Goal: Transaction & Acquisition: Book appointment/travel/reservation

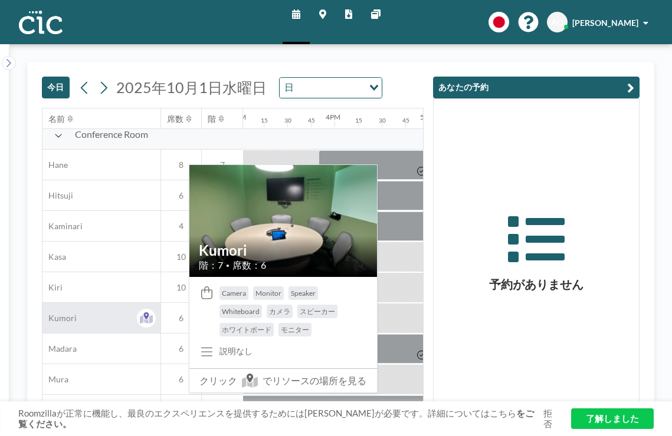
scroll to position [0, 1418]
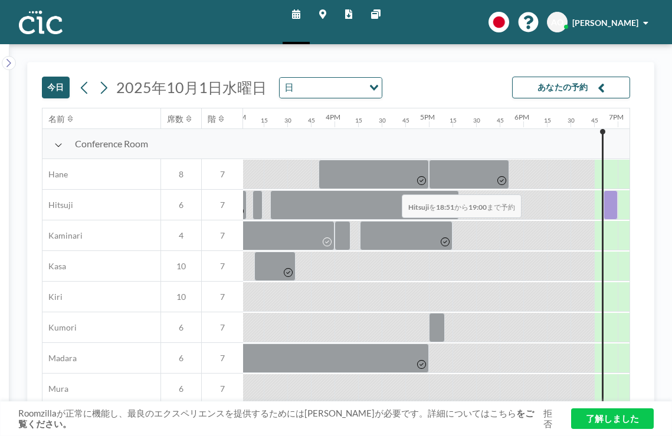
click at [603, 190] on div at bounding box center [610, 204] width 14 height 29
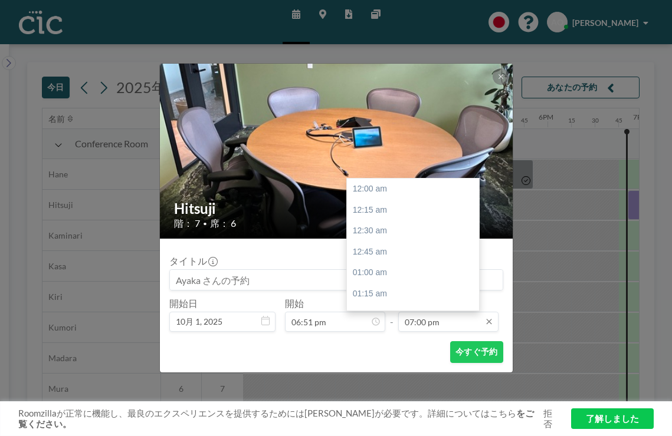
scroll to position [1431, 0]
click at [408, 312] on input "07:00 pm" at bounding box center [448, 322] width 100 height 20
click at [381, 343] on div "07:00 pm" at bounding box center [413, 353] width 132 height 21
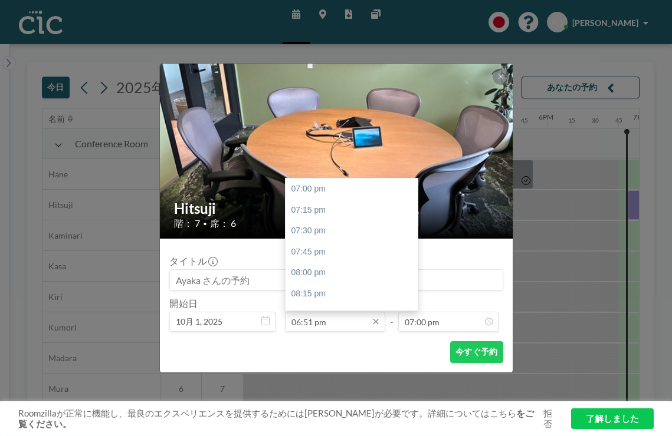
click at [336, 312] on input "06:51 pm" at bounding box center [335, 322] width 100 height 20
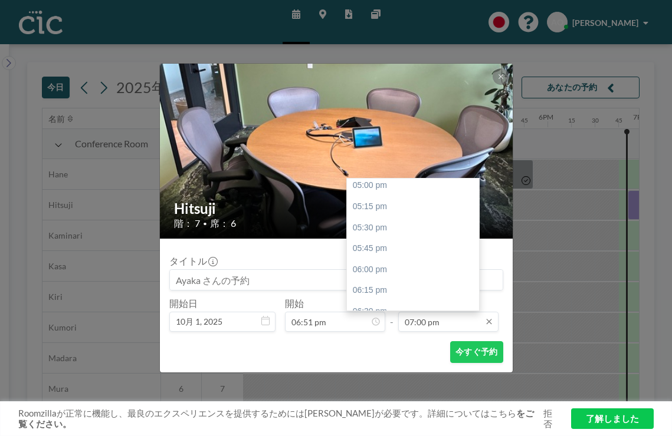
click at [432, 312] on input "07:00 pm" at bounding box center [448, 322] width 100 height 20
click at [412, 428] on div "08:00 pm" at bounding box center [413, 438] width 132 height 21
type input "08:00 pm"
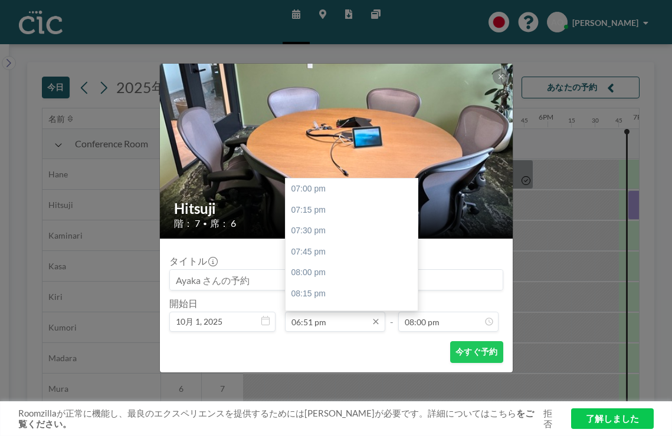
click at [333, 312] on input "06:51 pm" at bounding box center [335, 322] width 100 height 20
click at [340, 179] on div "07:00 pm" at bounding box center [351, 189] width 132 height 21
type input "07:00 pm"
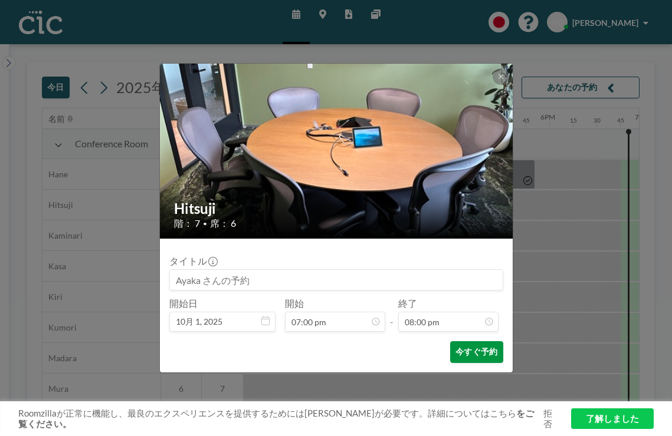
click at [452, 341] on button "今すぐ予約" at bounding box center [476, 352] width 52 height 22
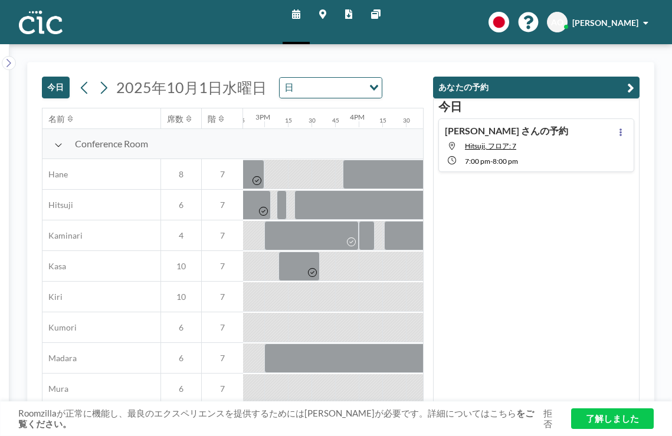
click at [618, 405] on div at bounding box center [630, 419] width 24 height 29
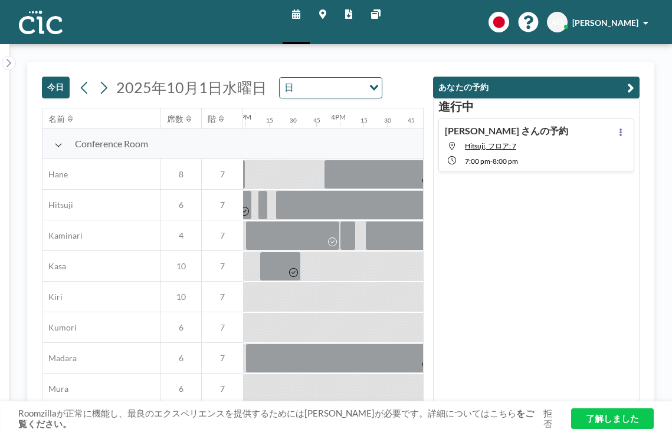
scroll to position [0, 1418]
